Goal: Information Seeking & Learning: Learn about a topic

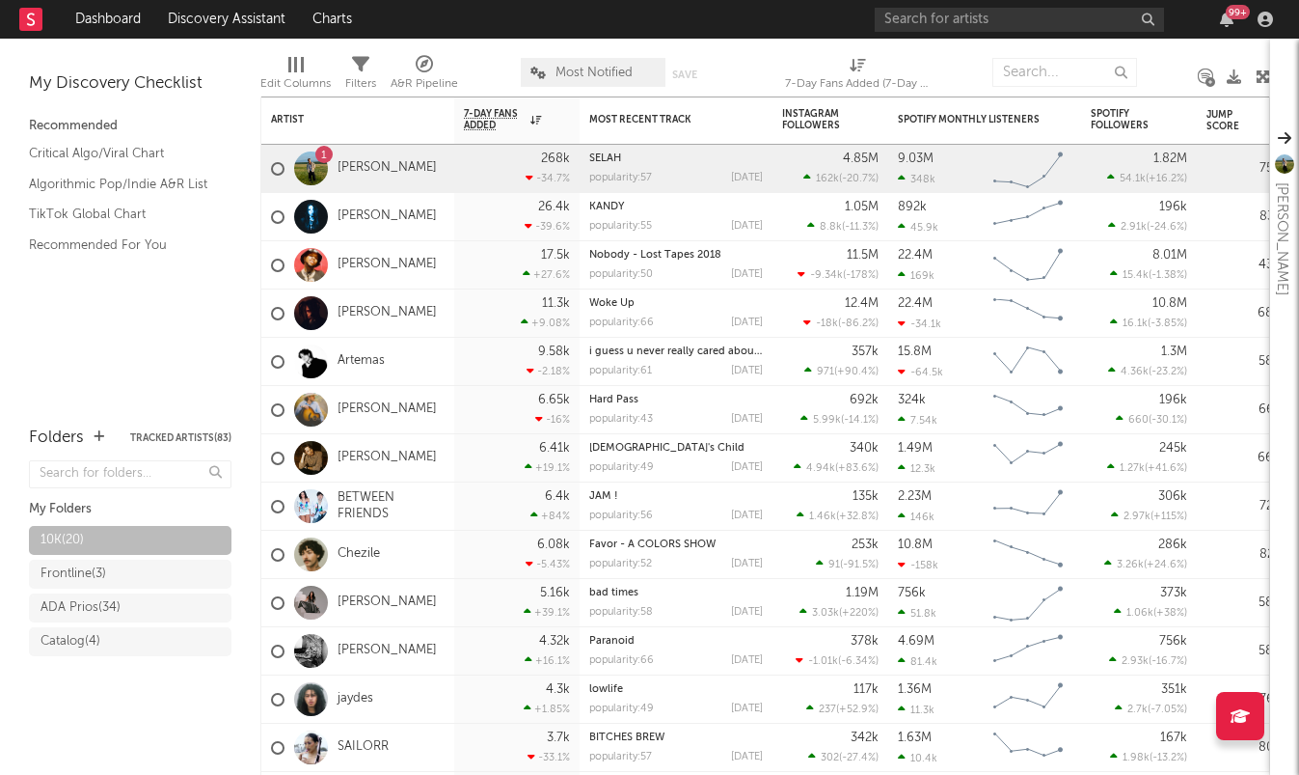
click at [171, 336] on div "My Discovery Checklist Recommended Critical Algo/Viral Chart Algorithmic Pop/In…" at bounding box center [130, 223] width 260 height 368
click at [370, 173] on link "[PERSON_NAME]" at bounding box center [387, 168] width 99 height 16
click at [407, 182] on div "1 [PERSON_NAME]" at bounding box center [354, 169] width 166 height 56
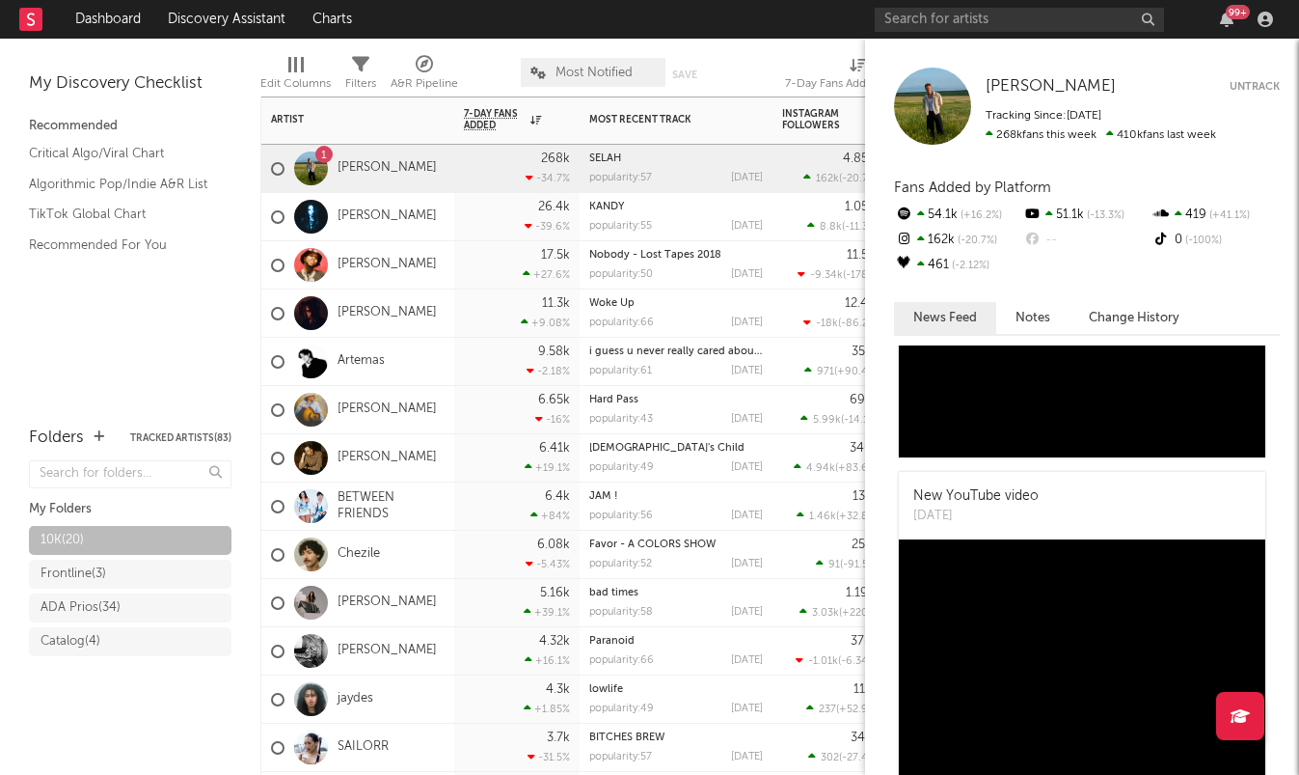
scroll to position [59, 0]
